Goal: Information Seeking & Learning: Learn about a topic

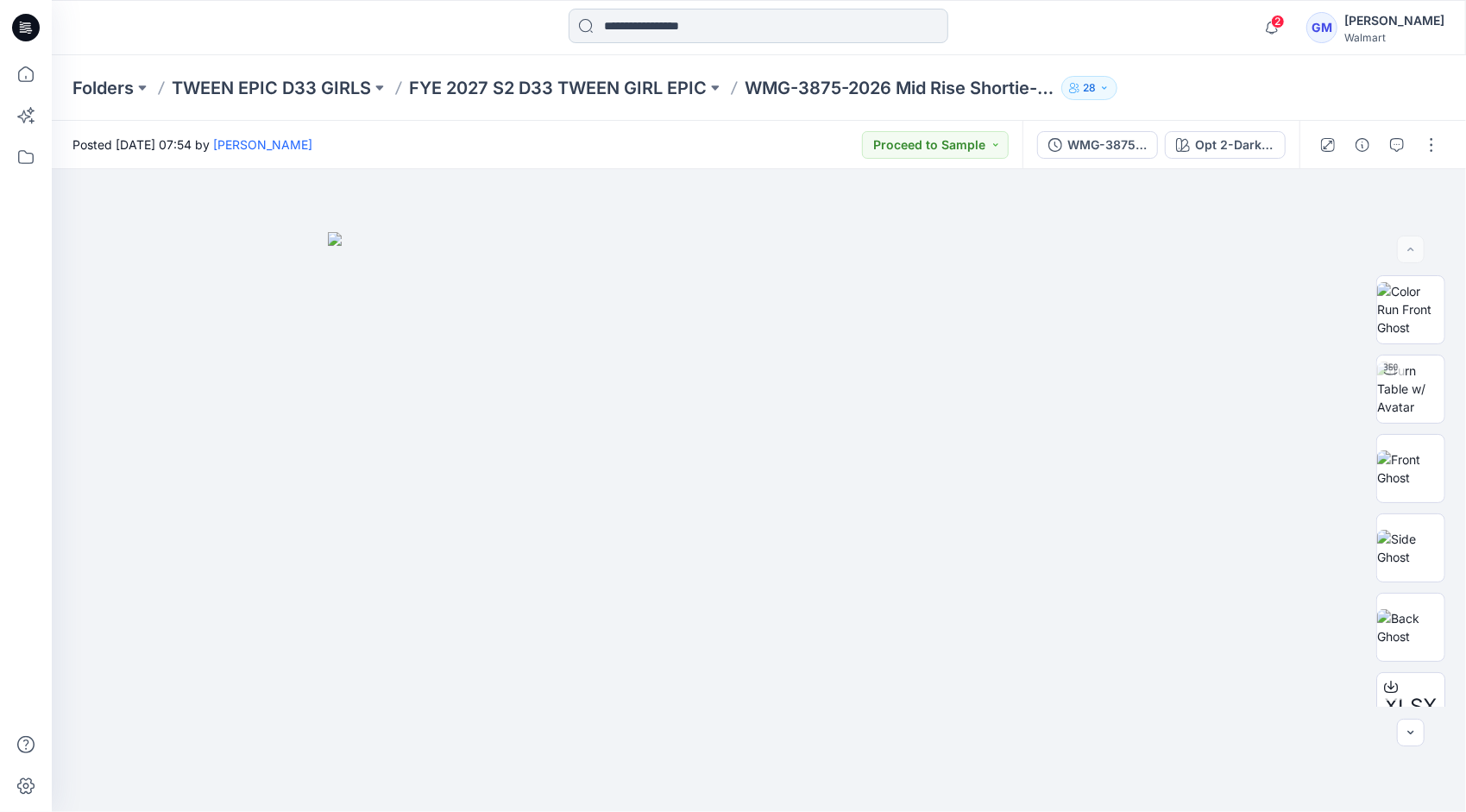
click at [737, 22] on input at bounding box center [758, 26] width 380 height 35
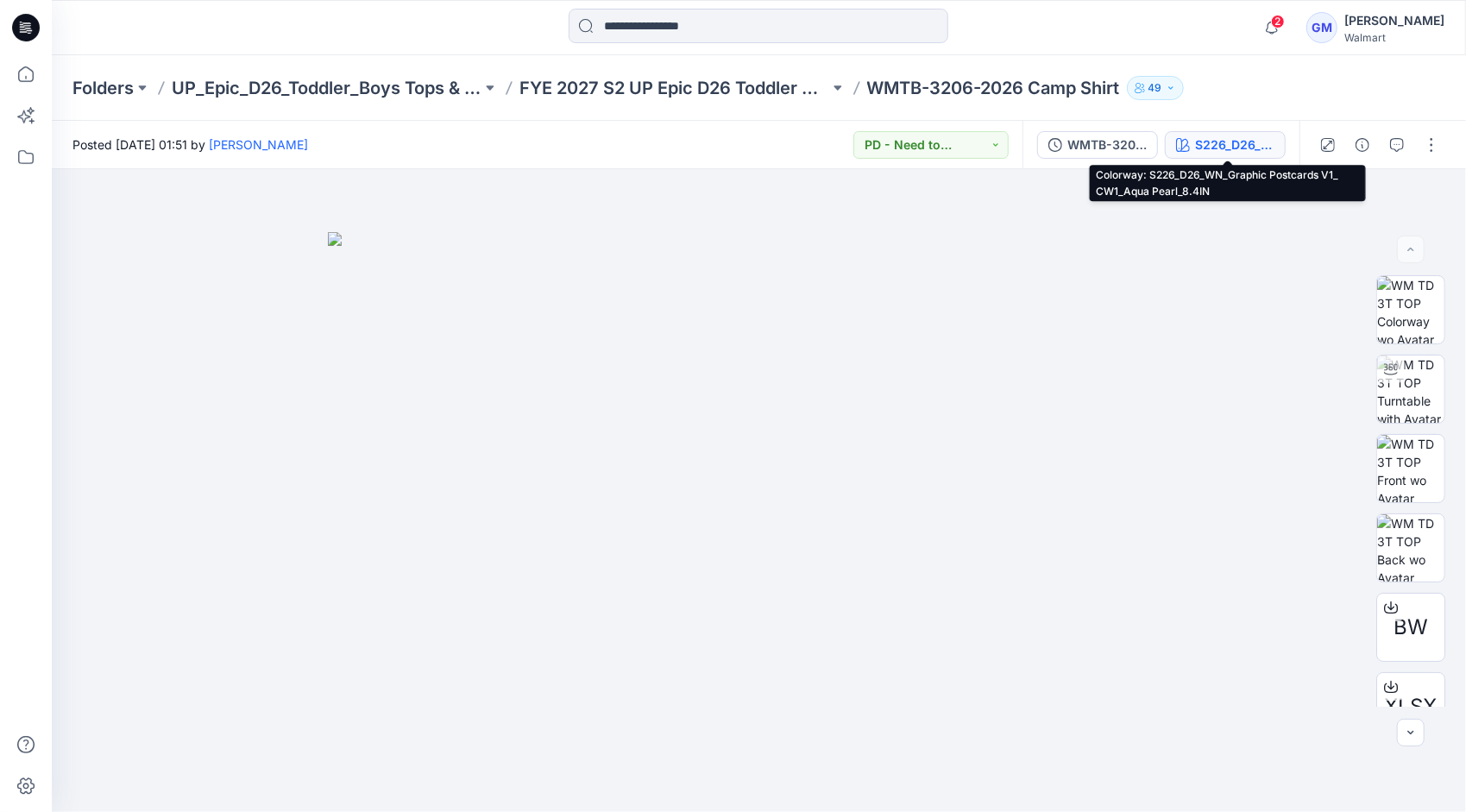
click at [1209, 142] on div "S226_D26_WN_Graphic Postcards V1_ CW1_Aqua Pearl_8.4IN" at bounding box center [1235, 145] width 80 height 19
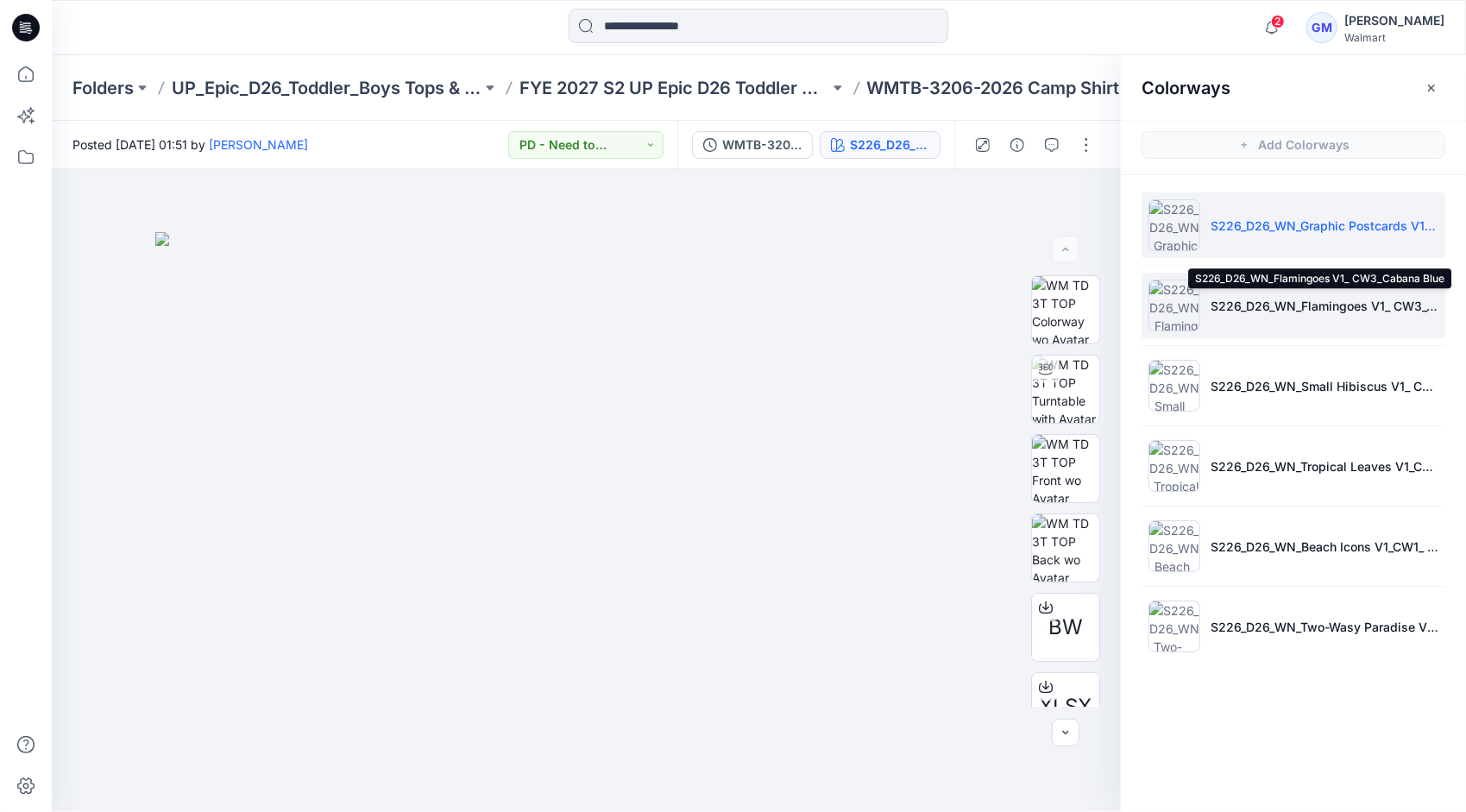
click at [1286, 307] on p "S226_D26_WN_Flamingoes V1_ CW3_Cabana Blue" at bounding box center [1324, 305] width 228 height 18
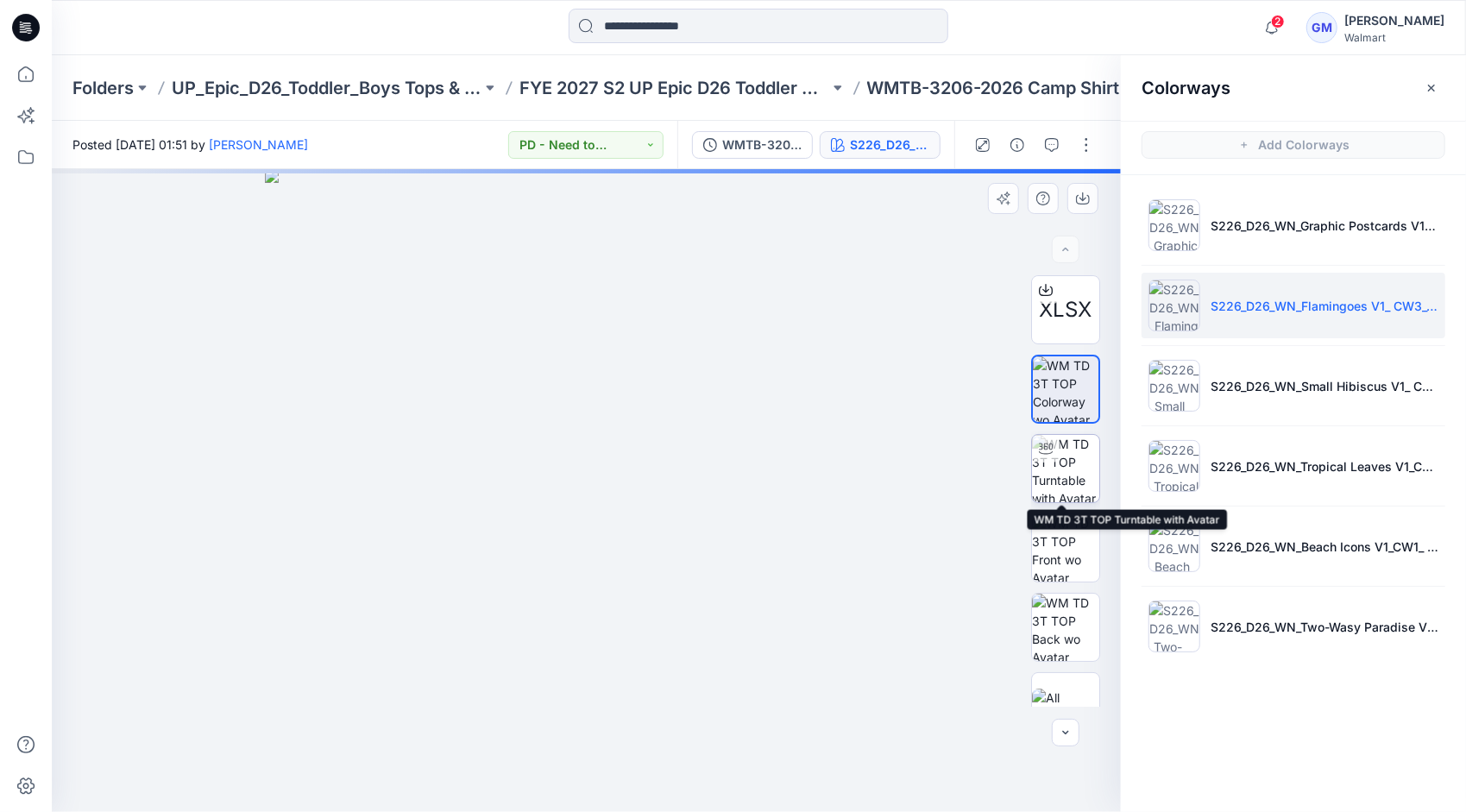
click at [1068, 480] on img at bounding box center [1065, 468] width 67 height 67
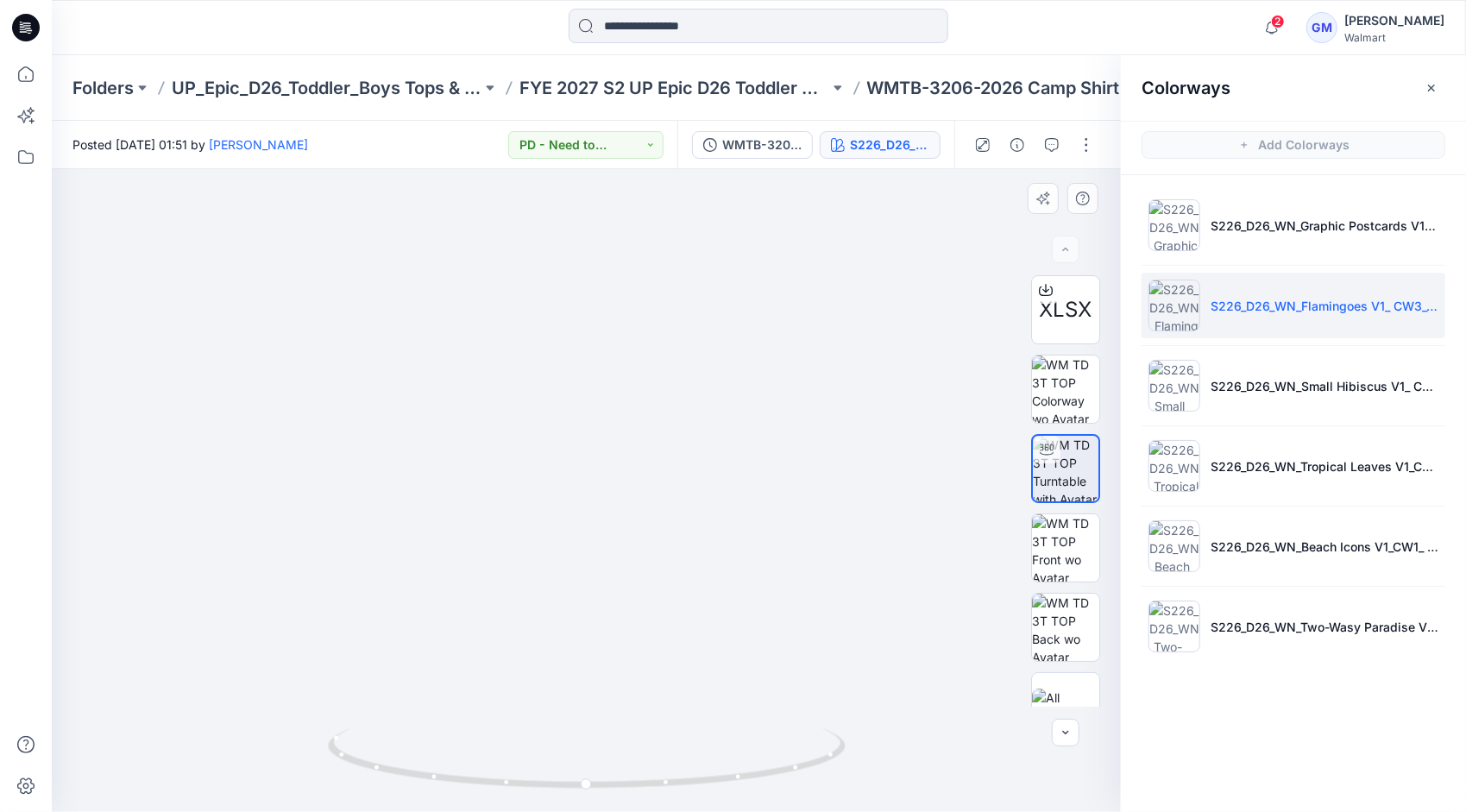
drag, startPoint x: 592, startPoint y: 424, endPoint x: 626, endPoint y: 533, distance: 114.2
click at [626, 533] on img at bounding box center [587, 475] width 908 height 674
click at [1146, 9] on div "2 Notifications KV Kristin Veit mentioned you in a comment on WMTB-4057-2026 Ba…" at bounding box center [758, 28] width 1414 height 38
drag, startPoint x: 728, startPoint y: 776, endPoint x: 840, endPoint y: 750, distance: 115.0
click at [890, 768] on div at bounding box center [587, 491] width 1070 height 642
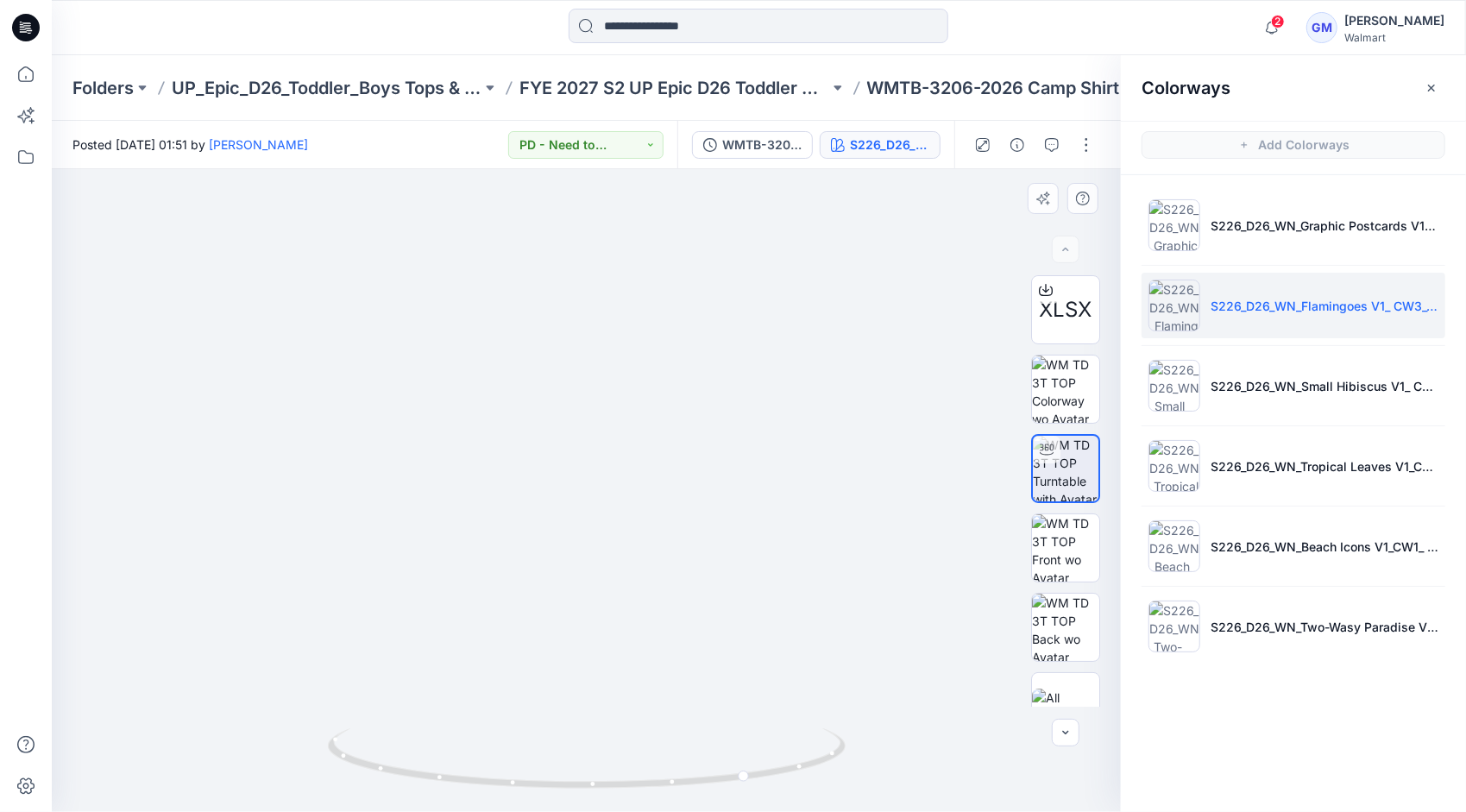
click at [295, 516] on img at bounding box center [587, 475] width 908 height 674
drag, startPoint x: 488, startPoint y: 788, endPoint x: 618, endPoint y: 795, distance: 130.2
click at [618, 795] on div at bounding box center [587, 768] width 518 height 86
